Goal: Check status: Check status

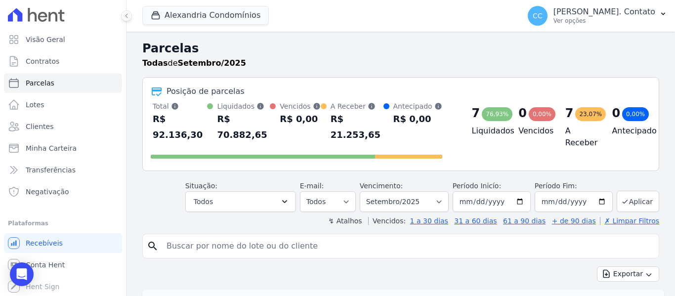
select select
click at [390, 11] on div "Alexandria Condomínios [GEOGRAPHIC_DATA] Alexandria Condomínios [GEOGRAPHIC_DAT…" at bounding box center [329, 16] width 374 height 33
click at [235, 16] on button "Alexandria Condomínios" at bounding box center [205, 15] width 127 height 19
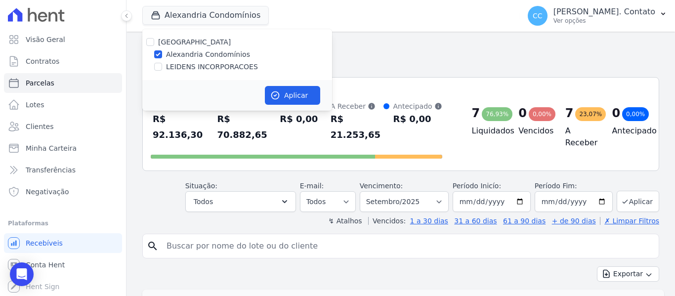
click at [182, 65] on label "LEIDENS INCORPORACOES" at bounding box center [212, 67] width 92 height 10
click at [162, 65] on input "LEIDENS INCORPORACOES" at bounding box center [158, 67] width 8 height 8
checkbox input "true"
click at [312, 94] on button "Aplicar" at bounding box center [292, 95] width 55 height 19
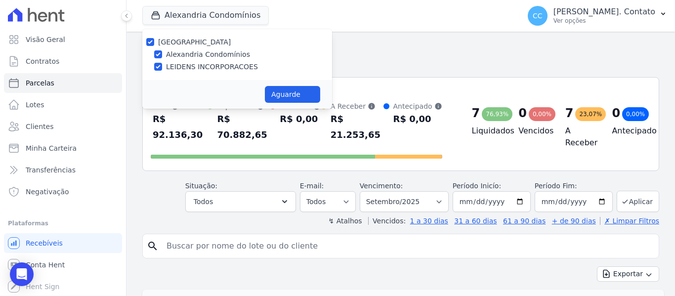
select select
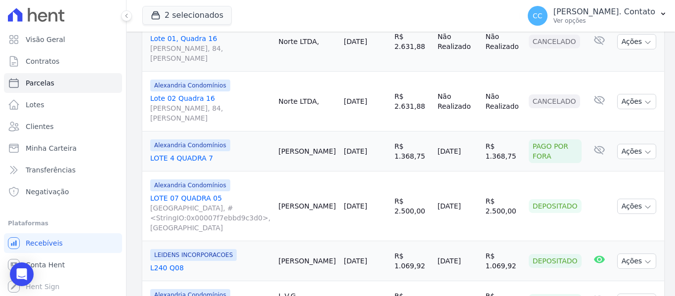
scroll to position [593, 0]
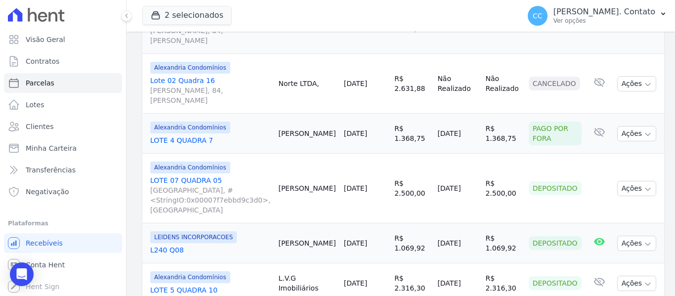
drag, startPoint x: 298, startPoint y: 177, endPoint x: 466, endPoint y: 183, distance: 168.2
click at [466, 223] on tr "LEIDENS INCORPORACOES L240 Q08 [PERSON_NAME] [DATE] R$ 1.069,92 [DATE] R$ 1.069…" at bounding box center [403, 243] width 522 height 40
copy tr "[PERSON_NAME] [DATE] R$ 1.069,92 [DATE]"
click at [349, 263] on td "[DATE]" at bounding box center [365, 283] width 50 height 40
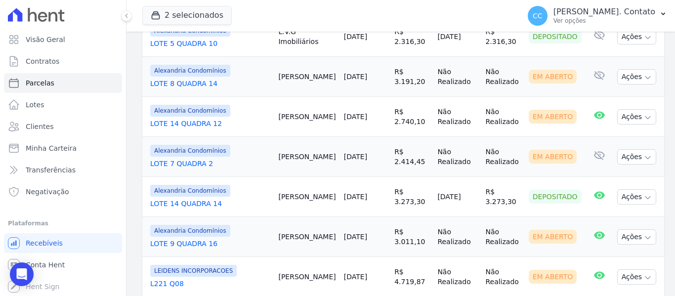
scroll to position [840, 0]
drag, startPoint x: 313, startPoint y: 130, endPoint x: 504, endPoint y: 138, distance: 191.0
click at [504, 176] on tr "Alexandria Condomínios LOTE 14 QUADRA 14 Wagner Cunha [DATE] R$ 3.273,30 [DATE]…" at bounding box center [403, 196] width 522 height 40
copy tr "[PERSON_NAME] [DATE] R$ 3.273,30 [DATE] R$ 3.273,30"
click at [252, 198] on link "LOTE 14 QUADRA 14" at bounding box center [210, 203] width 120 height 10
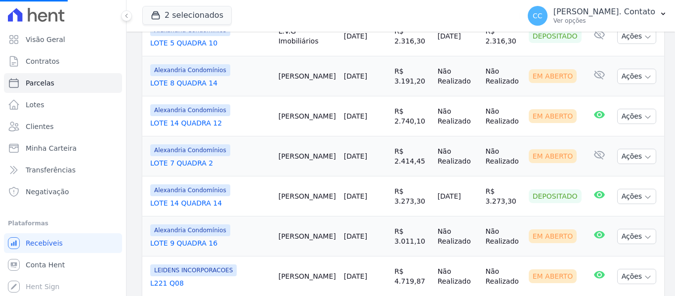
click at [255, 198] on link "LOTE 14 QUADRA 14" at bounding box center [210, 203] width 120 height 10
